Goal: Task Accomplishment & Management: Manage account settings

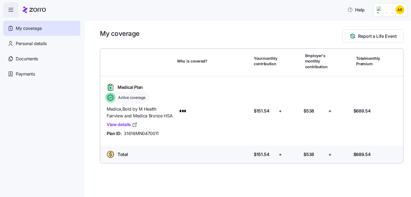
click at [11, 10] on icon "button" at bounding box center [11, 10] width 7 height 7
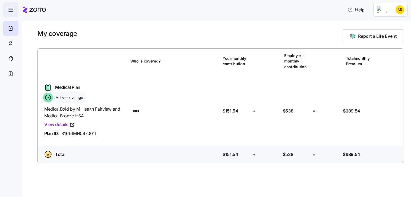
click at [11, 10] on icon "button" at bounding box center [11, 10] width 7 height 7
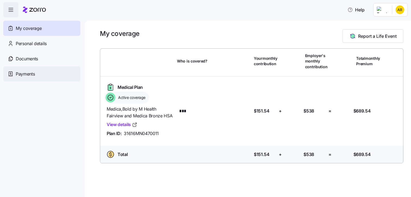
click at [23, 75] on span "Payments" at bounding box center [25, 74] width 19 height 7
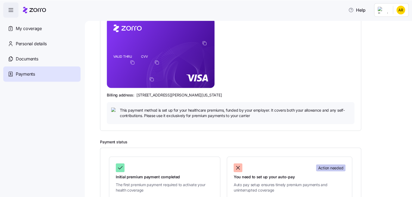
scroll to position [81, 0]
